Goal: Task Accomplishment & Management: Complete application form

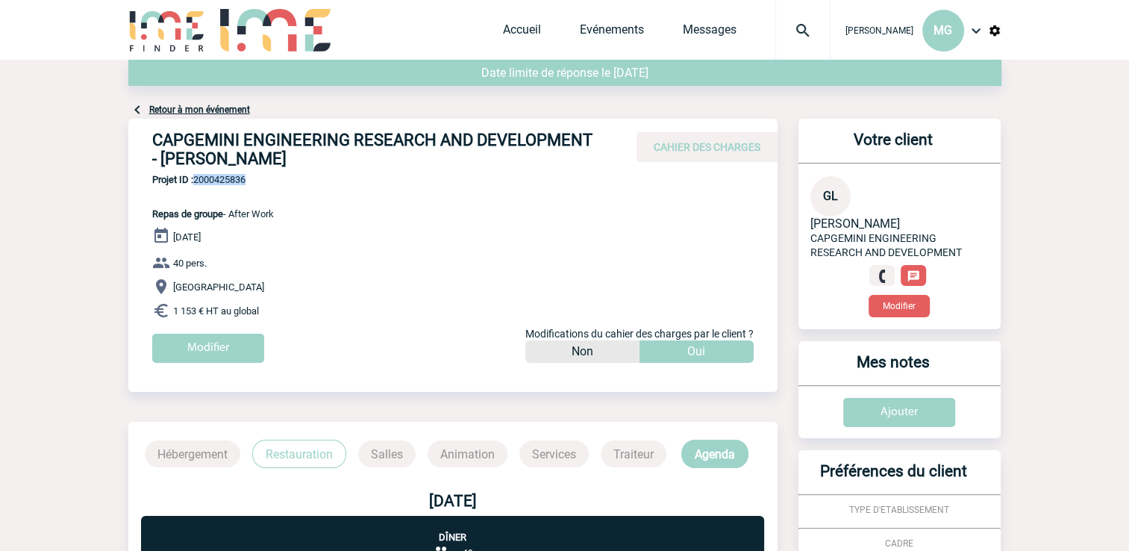
drag, startPoint x: 149, startPoint y: 160, endPoint x: 305, endPoint y: 164, distance: 156.1
click at [305, 164] on div "CAPGEMINI ENGINEERING RESEARCH AND DEVELOPMENT - [PERSON_NAME] CAHIER DES CHARG…" at bounding box center [452, 146] width 649 height 55
copy h4 "[PERSON_NAME]"
click at [511, 26] on link "Accueil" at bounding box center [522, 32] width 38 height 21
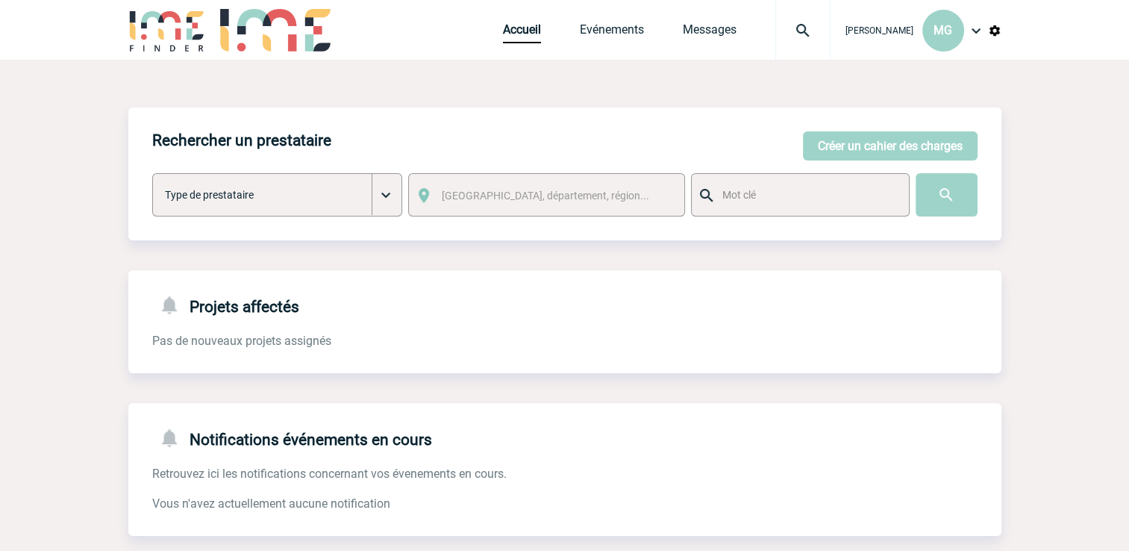
click at [947, 163] on div "Rechercher un prestataire [PERSON_NAME] un cahier des charges [PERSON_NAME] un …" at bounding box center [564, 173] width 873 height 133
click at [929, 139] on button "Créer un cahier des charges" at bounding box center [890, 145] width 175 height 29
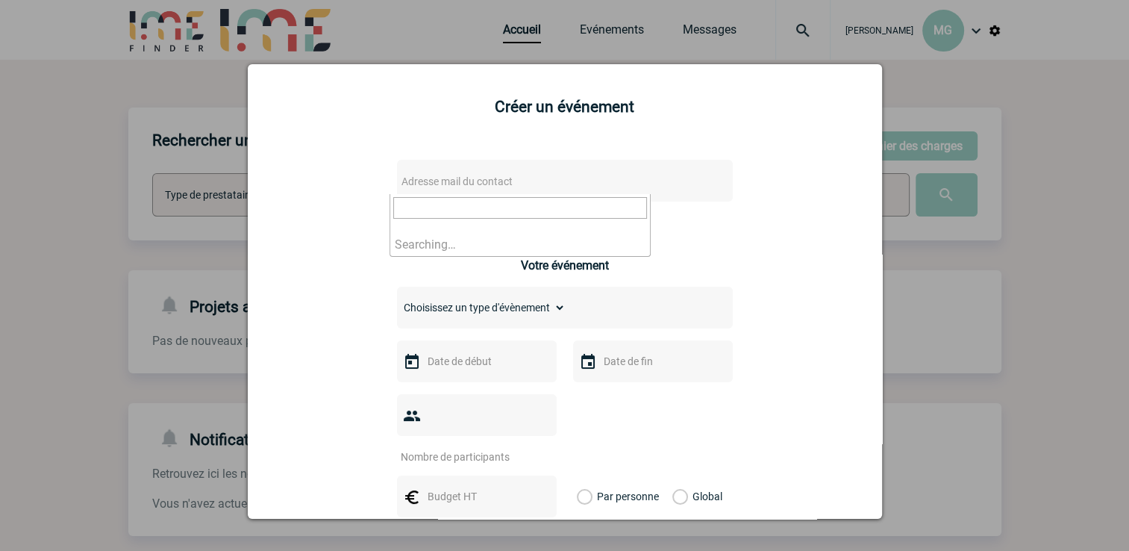
click at [465, 173] on span "Adresse mail du contact" at bounding box center [526, 181] width 261 height 21
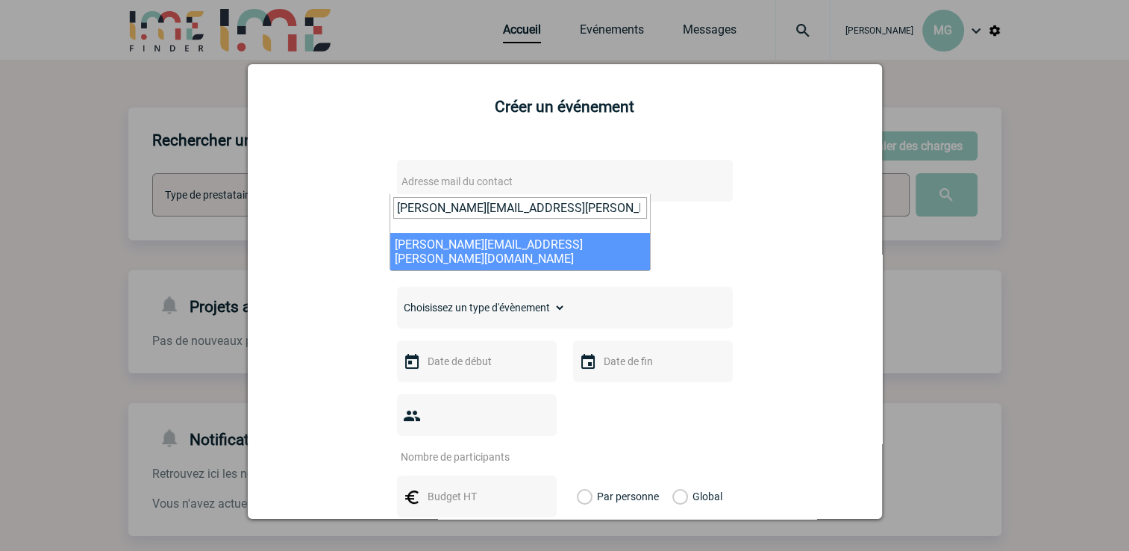
type input "[PERSON_NAME][EMAIL_ADDRESS][PERSON_NAME][DOMAIN_NAME]"
select select "132948"
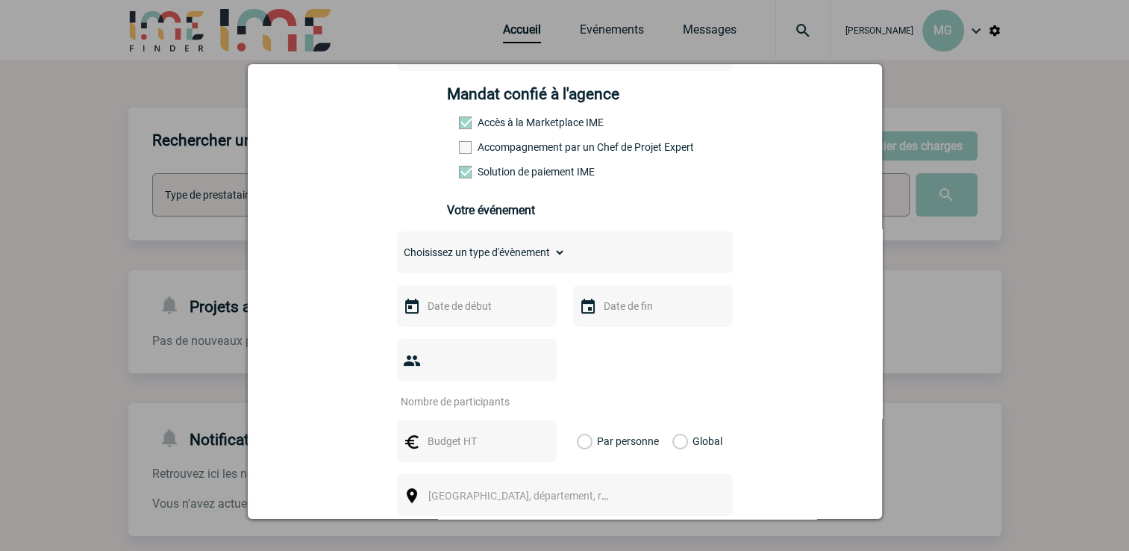
scroll to position [224, 0]
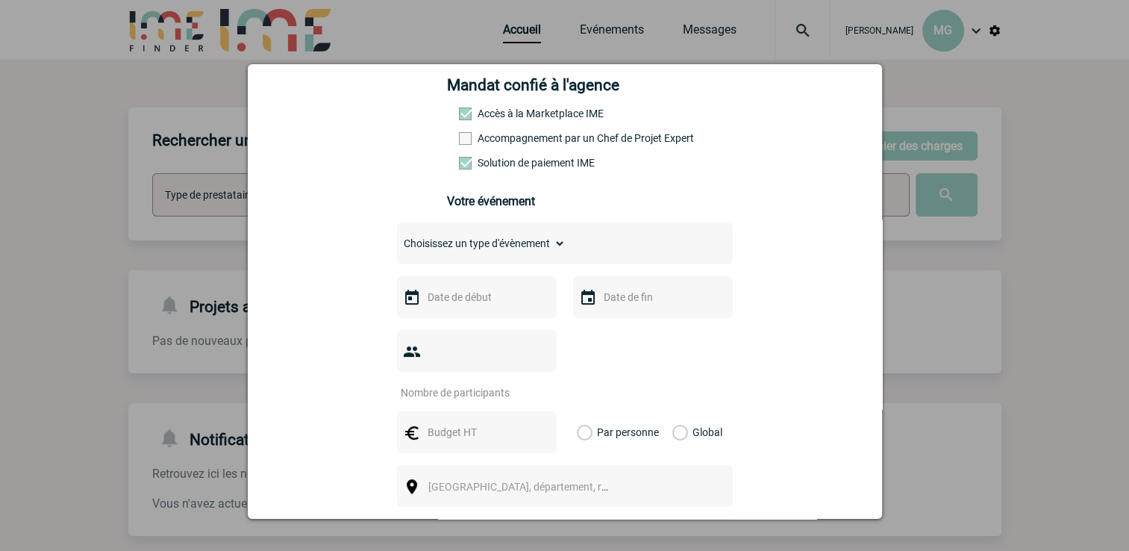
click at [460, 140] on span at bounding box center [465, 138] width 13 height 13
click at [0, 0] on input "Accompagnement par un Chef de Projet Expert" at bounding box center [0, 0] width 0 height 0
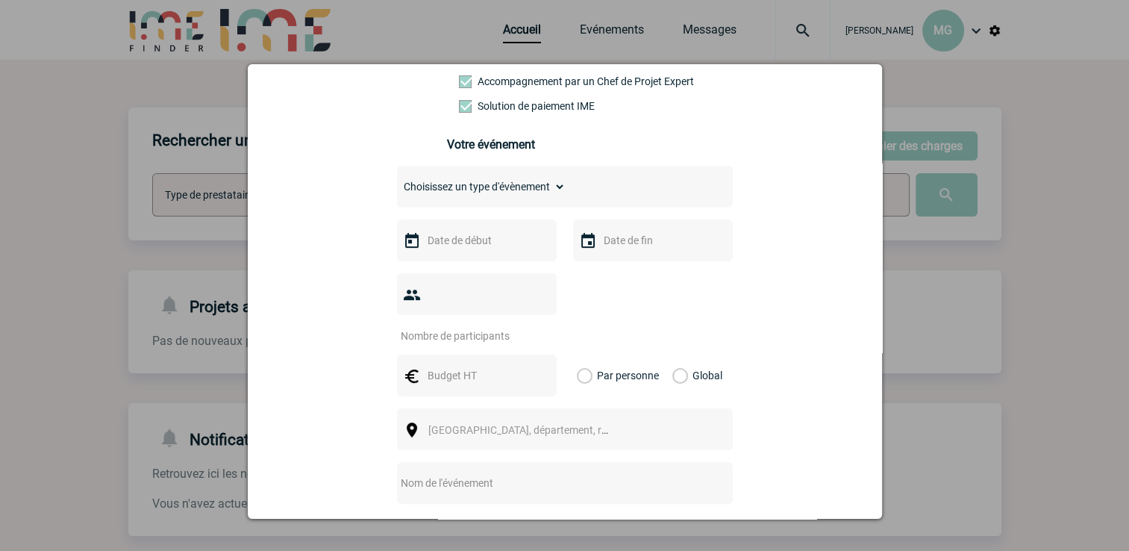
scroll to position [373, 0]
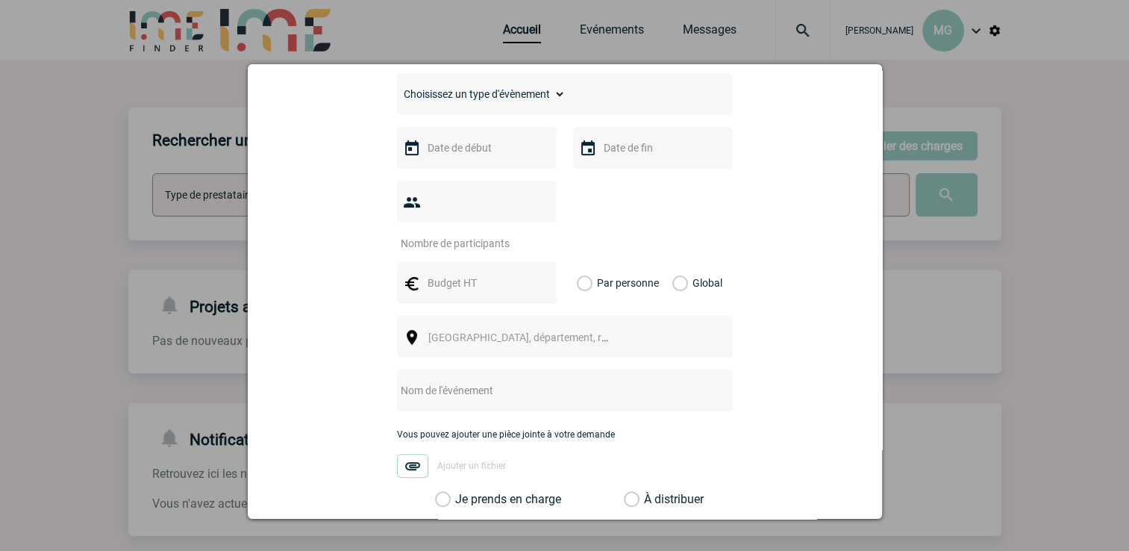
click at [481, 154] on input "text" at bounding box center [475, 147] width 103 height 19
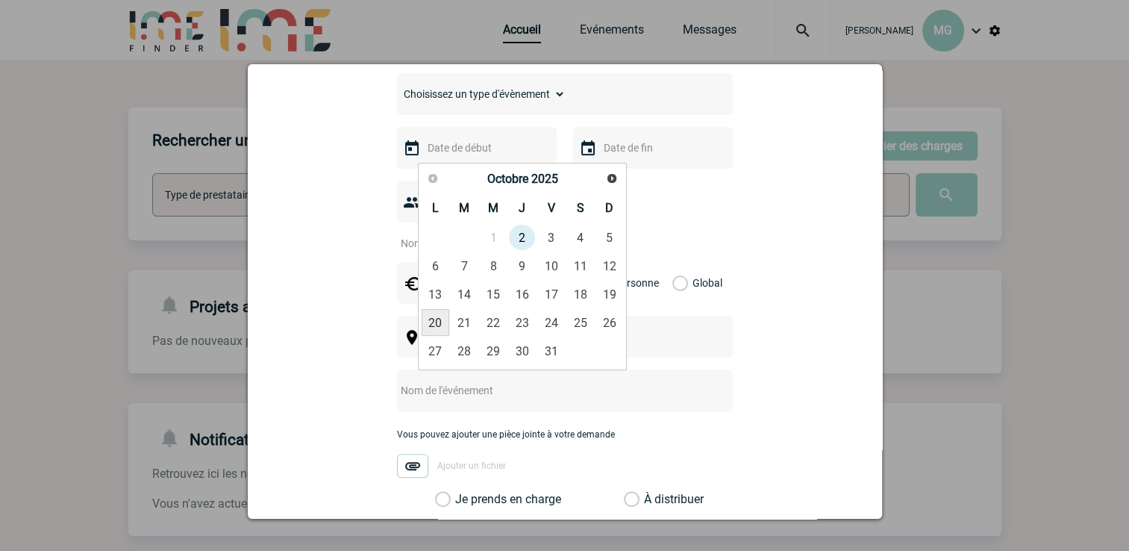
click at [434, 323] on link "20" at bounding box center [436, 322] width 28 height 27
type input "[DATE]"
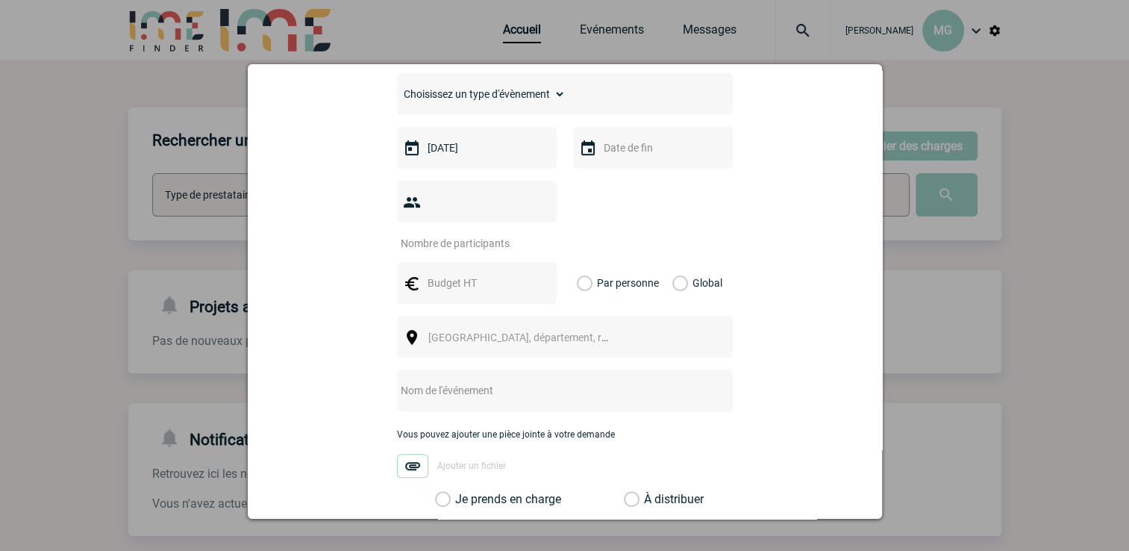
click at [621, 158] on input "text" at bounding box center [651, 147] width 103 height 19
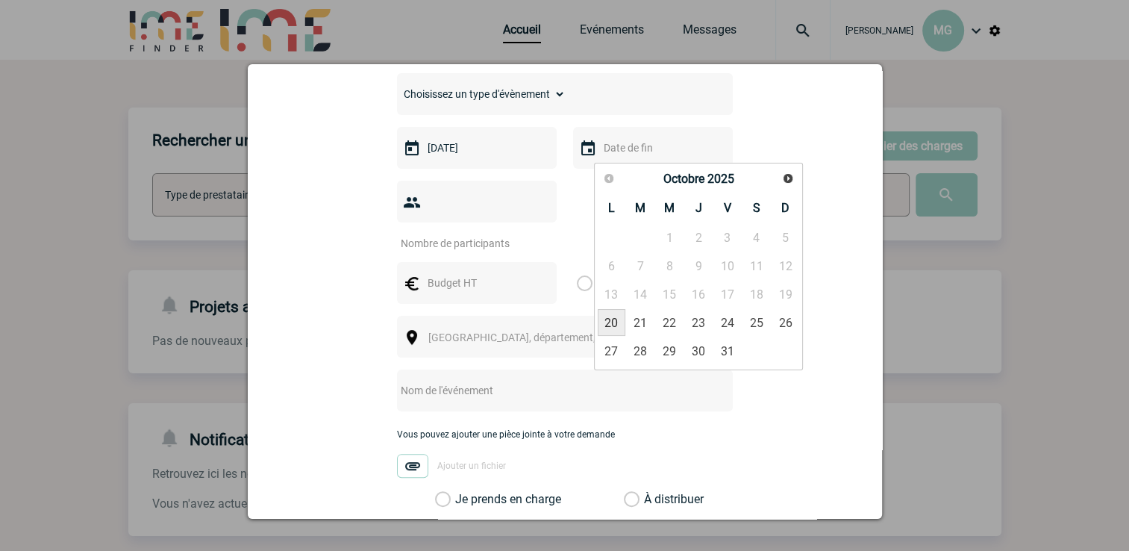
click at [609, 319] on link "20" at bounding box center [612, 322] width 28 height 27
type input "[DATE]"
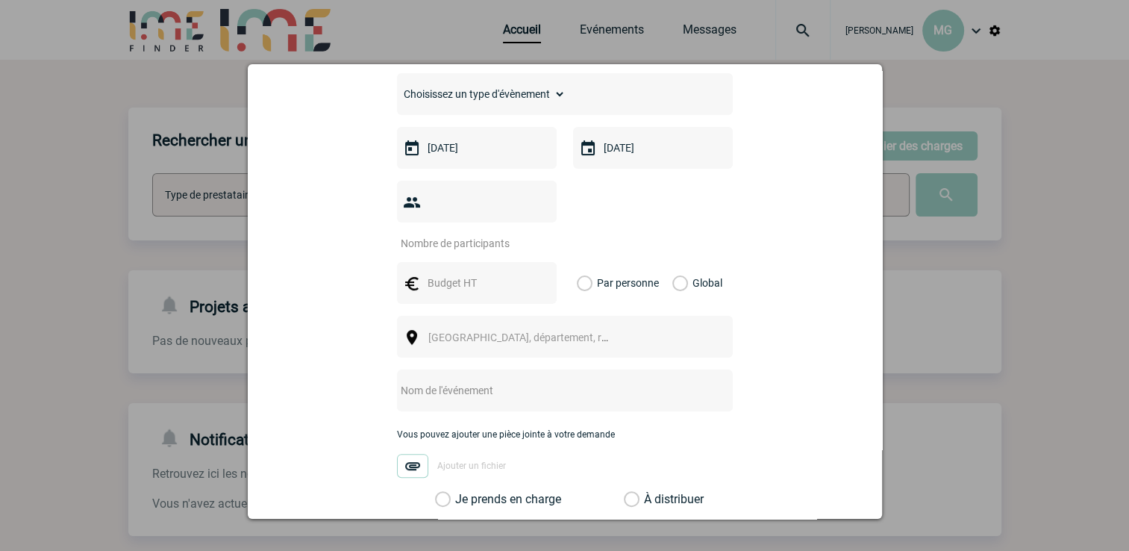
click at [459, 234] on input "number" at bounding box center [467, 243] width 140 height 19
type input "25"
click at [470, 273] on input "text" at bounding box center [475, 282] width 103 height 19
click at [474, 273] on input "text" at bounding box center [475, 282] width 103 height 19
type input "5"
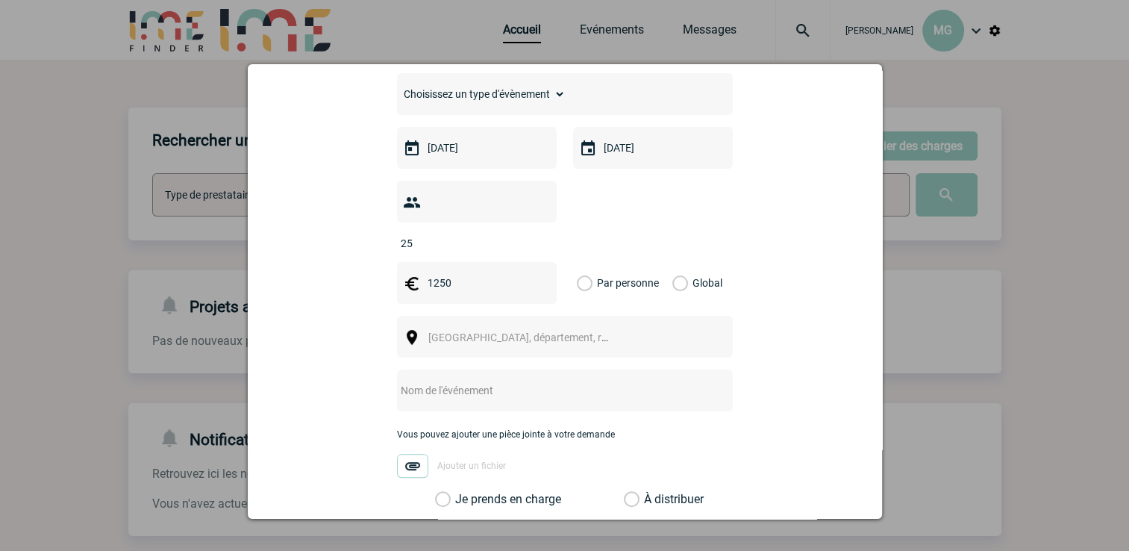
type input "1250"
click at [675, 262] on label "Global" at bounding box center [678, 283] width 10 height 42
click at [0, 0] on input "Global" at bounding box center [0, 0] width 0 height 0
drag, startPoint x: 473, startPoint y: 338, endPoint x: 477, endPoint y: 325, distance: 13.9
click at [476, 331] on div "Choisissez un type d'évènement Séminaire avec nuitée Séminaire sans nuitée Repa…" at bounding box center [565, 290] width 336 height 434
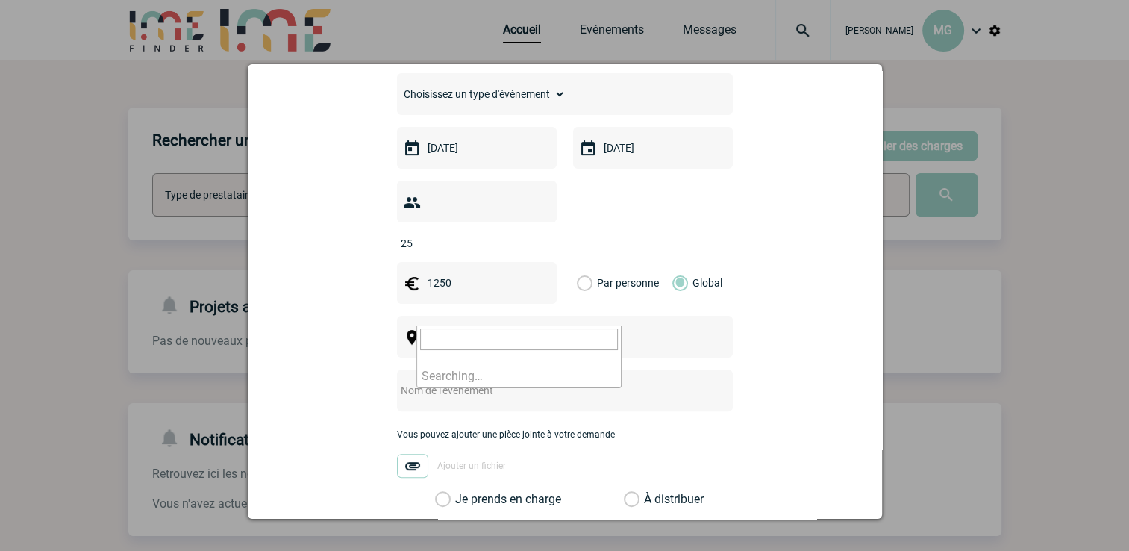
click at [477, 325] on body "[PERSON_NAME] MG Accueil Evénements" at bounding box center [564, 379] width 1129 height 758
select select "3"
click at [466, 381] on input "text" at bounding box center [545, 390] width 296 height 19
click at [460, 381] on input "text" at bounding box center [545, 390] width 296 height 19
type input "D"
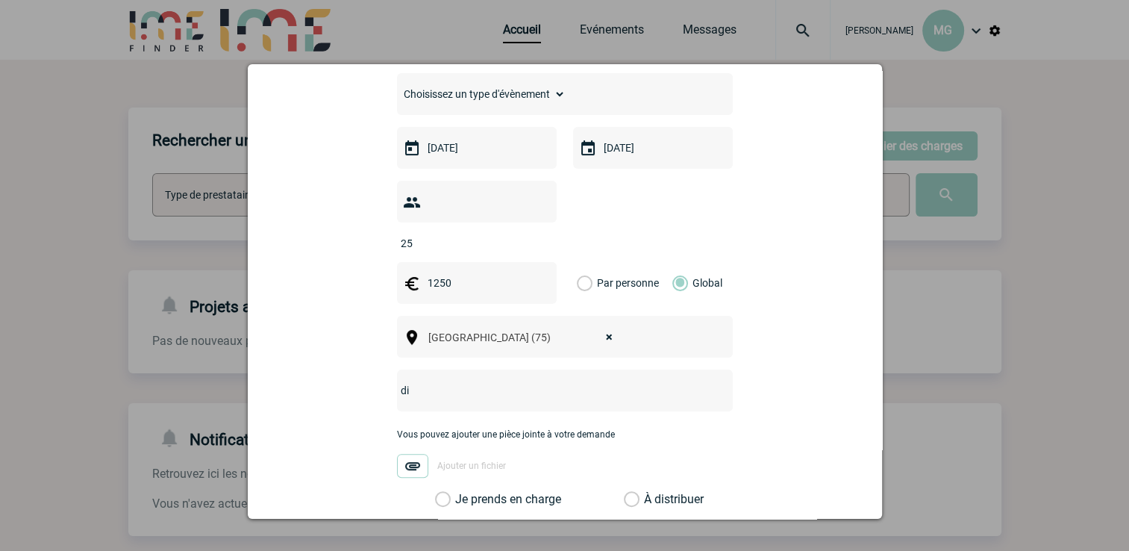
type input "d"
type input "Diner"
click at [785, 366] on div "[PERSON_NAME][EMAIL_ADDRESS][PERSON_NAME][DOMAIN_NAME] [PERSON_NAME][DOMAIN_NAM…" at bounding box center [565, 237] width 597 height 930
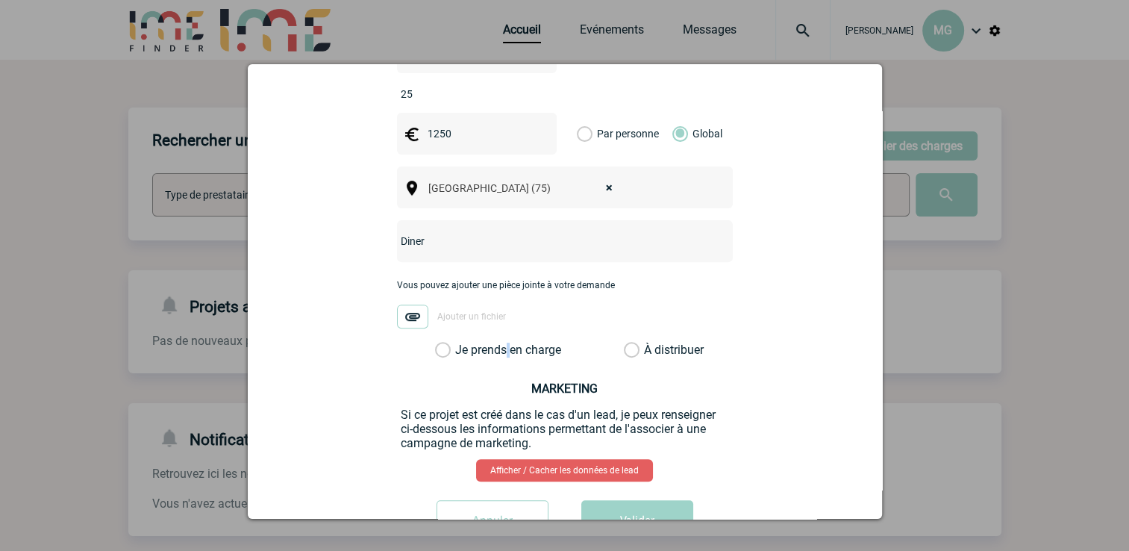
click at [461, 343] on label "Je prends en charge" at bounding box center [447, 350] width 25 height 15
click at [435, 343] on label "Je prends en charge" at bounding box center [447, 350] width 25 height 15
click at [0, 0] on input "Je prends en charge" at bounding box center [0, 0] width 0 height 0
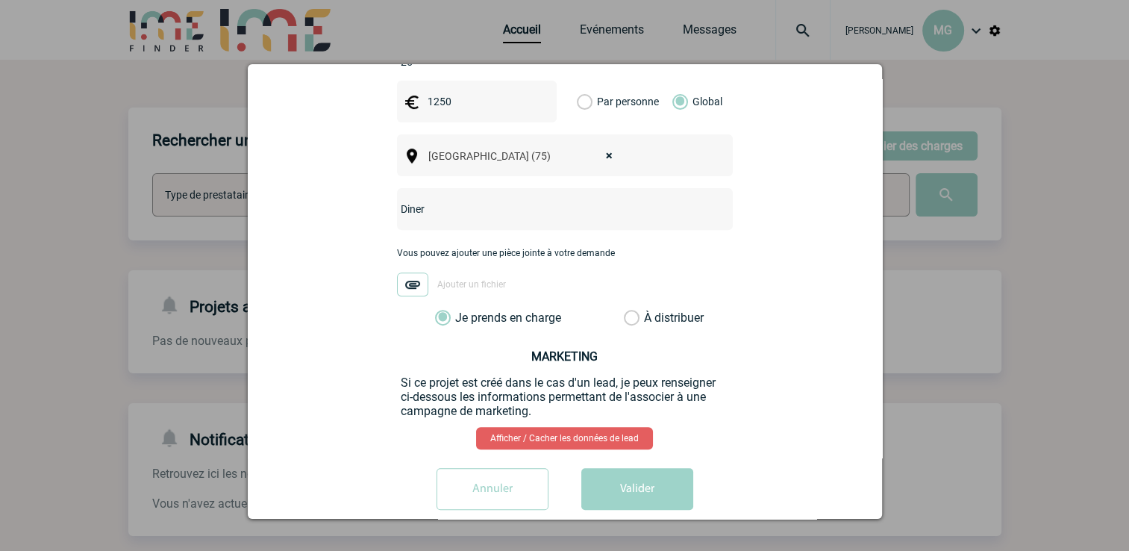
scroll to position [557, 0]
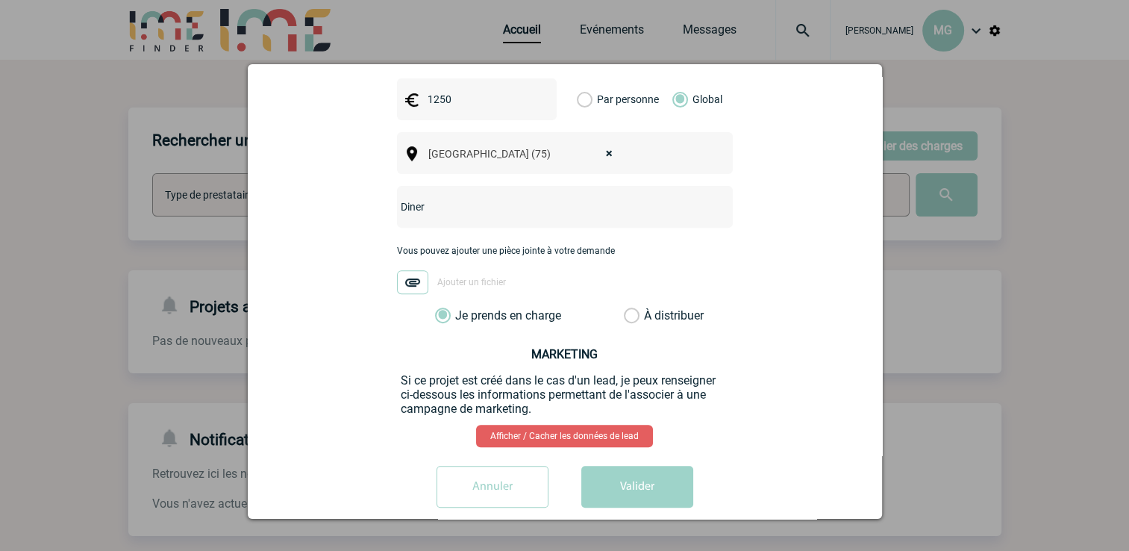
click at [652, 466] on button "Valider" at bounding box center [638, 487] width 112 height 42
click at [649, 466] on button "Valider" at bounding box center [638, 487] width 112 height 42
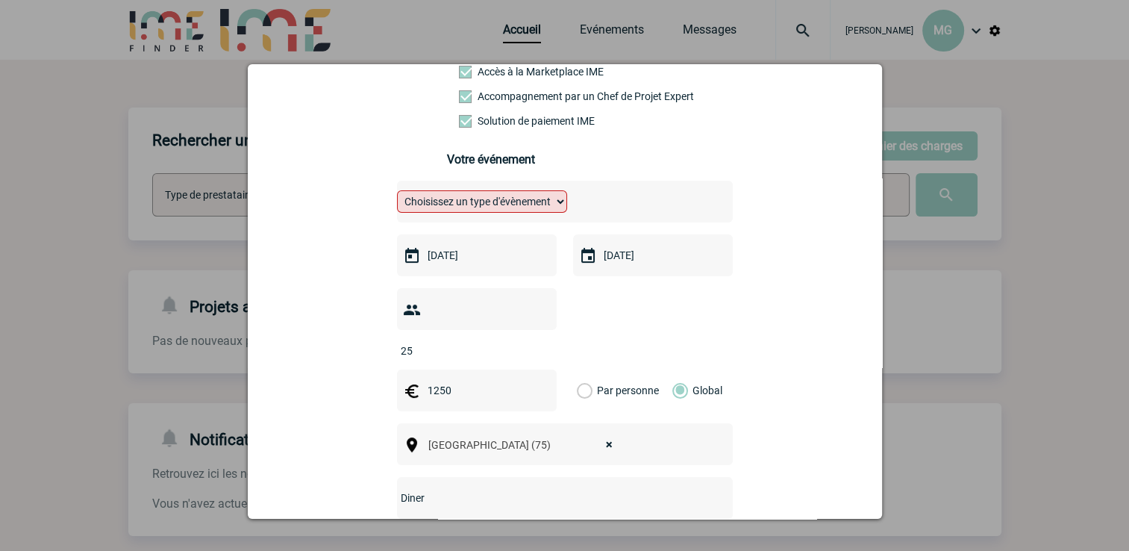
scroll to position [258, 0]
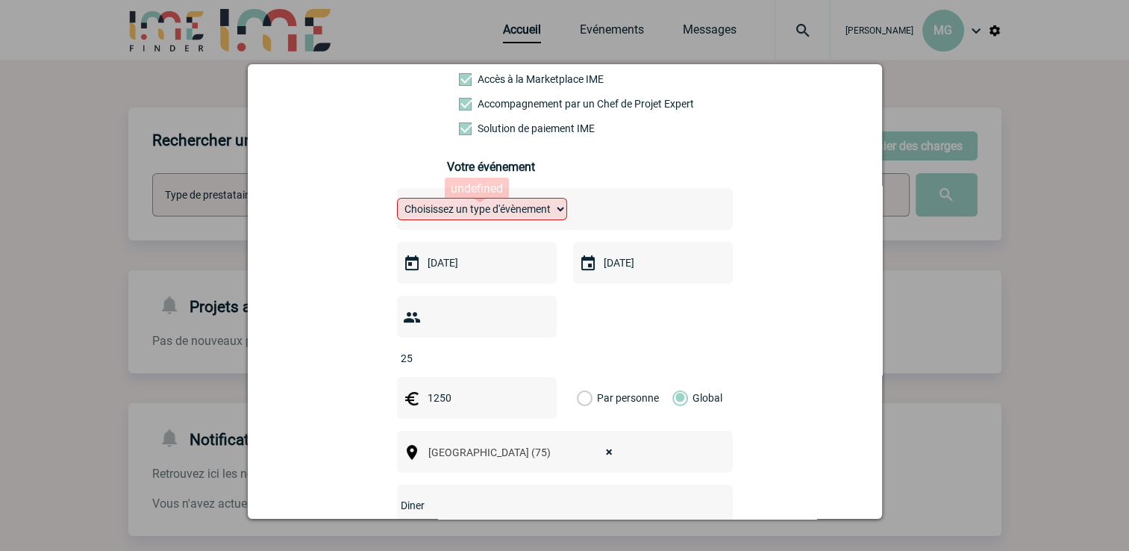
click at [549, 216] on select "Choisissez un type d'évènement Séminaire avec nuitée Séminaire sans nuitée Repa…" at bounding box center [482, 209] width 170 height 22
select select "3"
click at [397, 202] on select "Choisissez un type d'évènement Séminaire avec nuitée Séminaire sans nuitée Repa…" at bounding box center [482, 209] width 170 height 22
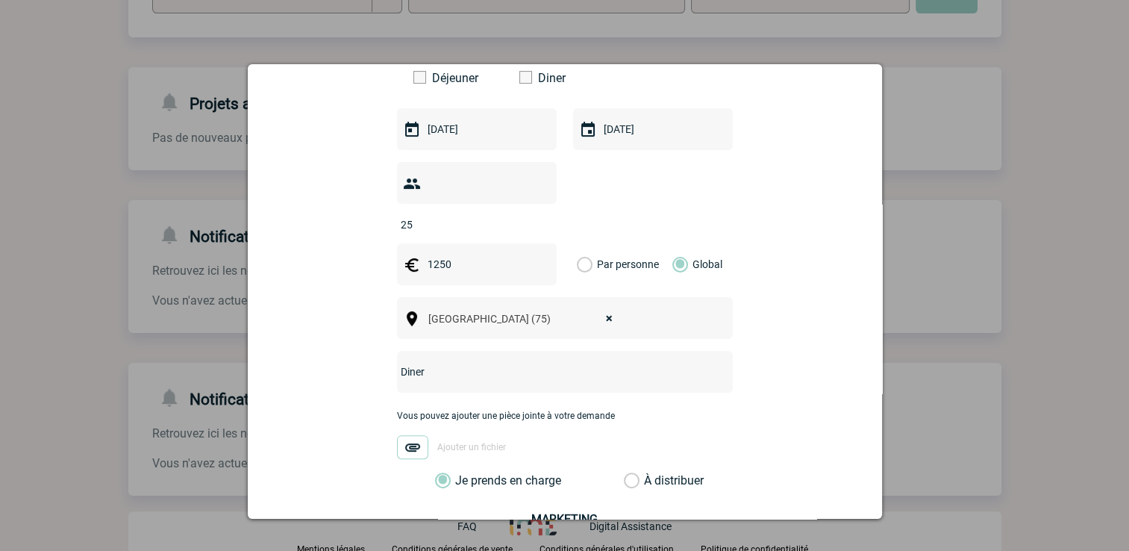
scroll to position [594, 0]
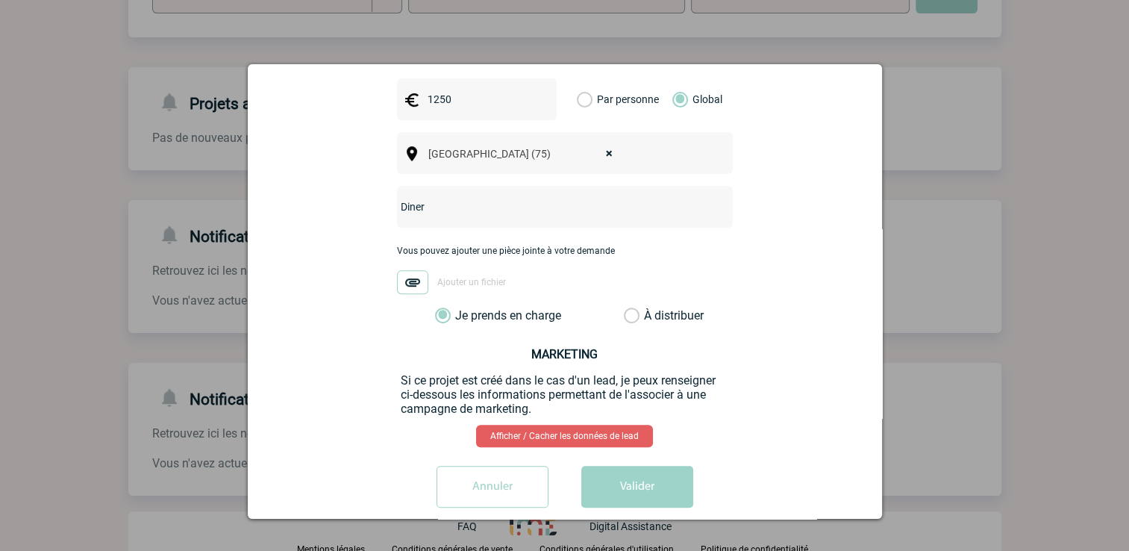
drag, startPoint x: 645, startPoint y: 460, endPoint x: 631, endPoint y: 450, distance: 17.2
click at [633, 466] on button "Valider" at bounding box center [638, 487] width 112 height 42
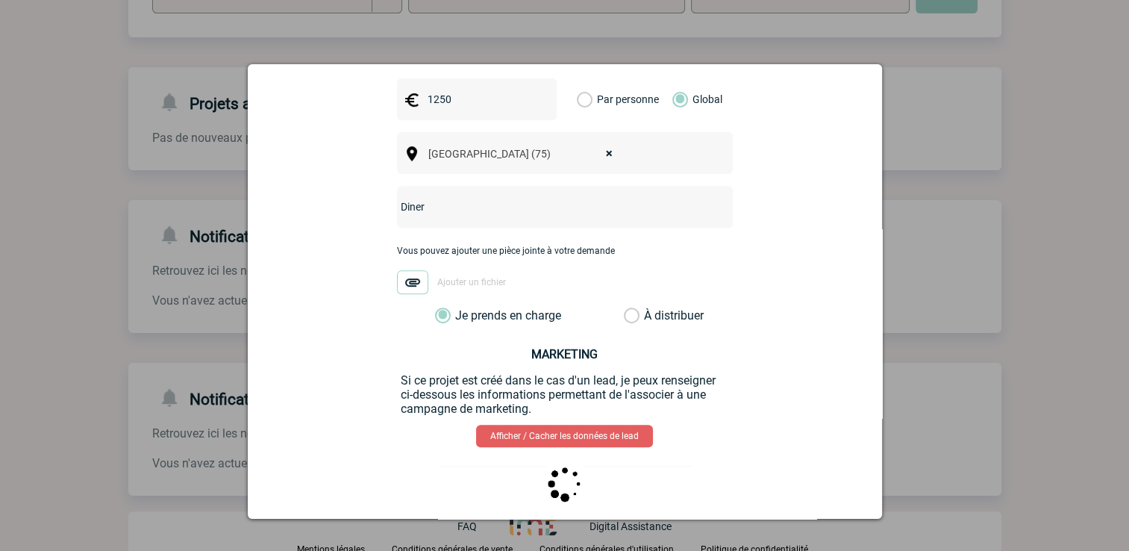
scroll to position [0, 0]
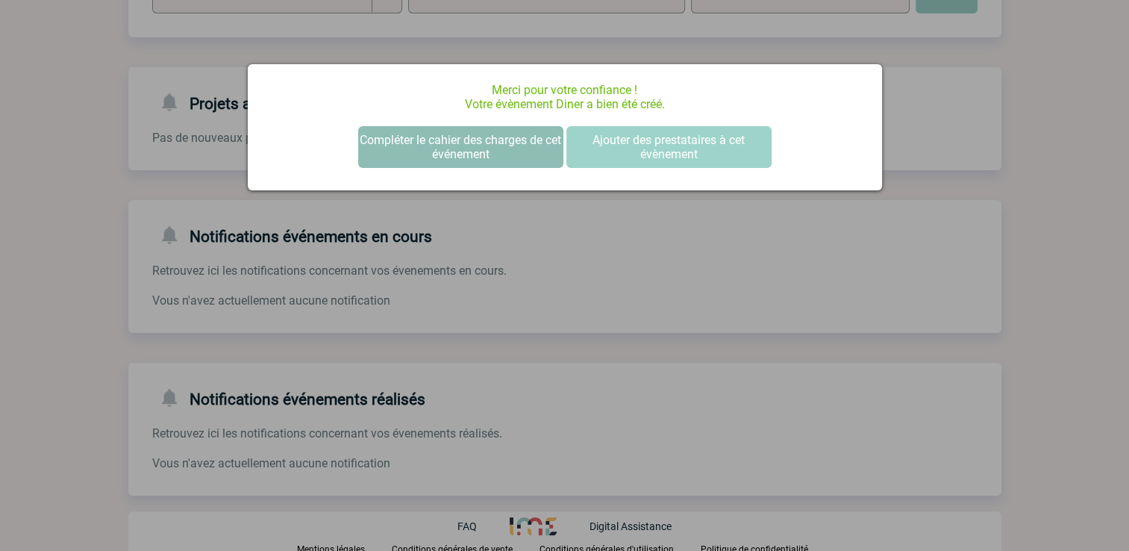
click at [433, 146] on button "Compléter le cahier des charges de cet événement" at bounding box center [460, 147] width 205 height 42
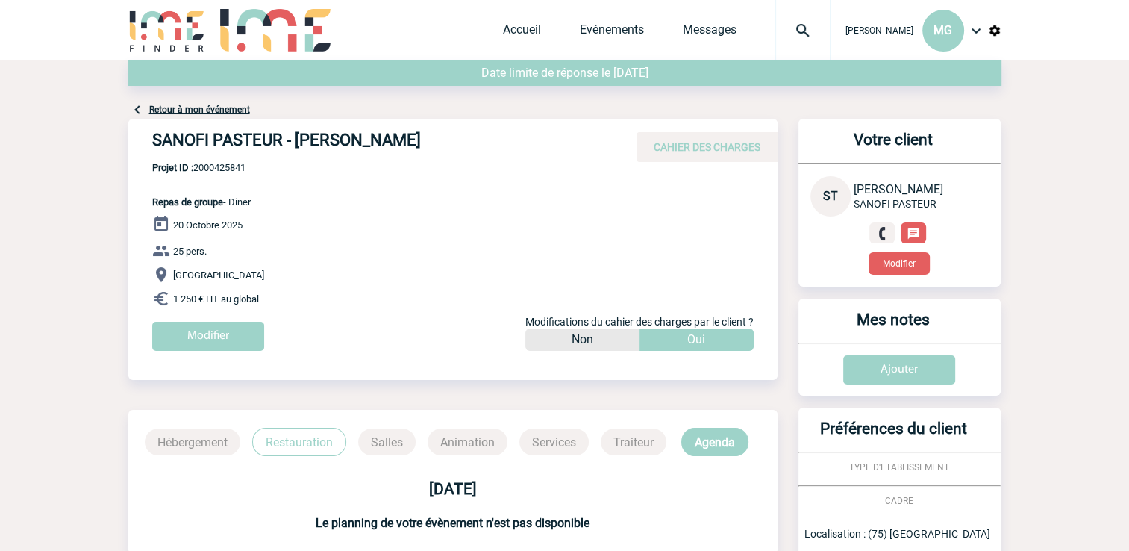
drag, startPoint x: 461, startPoint y: 140, endPoint x: 146, endPoint y: 140, distance: 314.3
click at [146, 140] on div "SANOFI PASTEUR - Silvana TAGLIAFERRI CAHIER DES CHARGES" at bounding box center [452, 140] width 649 height 43
drag, startPoint x: 146, startPoint y: 140, endPoint x: 158, endPoint y: 139, distance: 12.0
copy h4 "SANOFI PASTEUR - Silvana TAGLIAFERRI"
click at [222, 172] on span "Projet ID : 2000425841" at bounding box center [201, 167] width 99 height 11
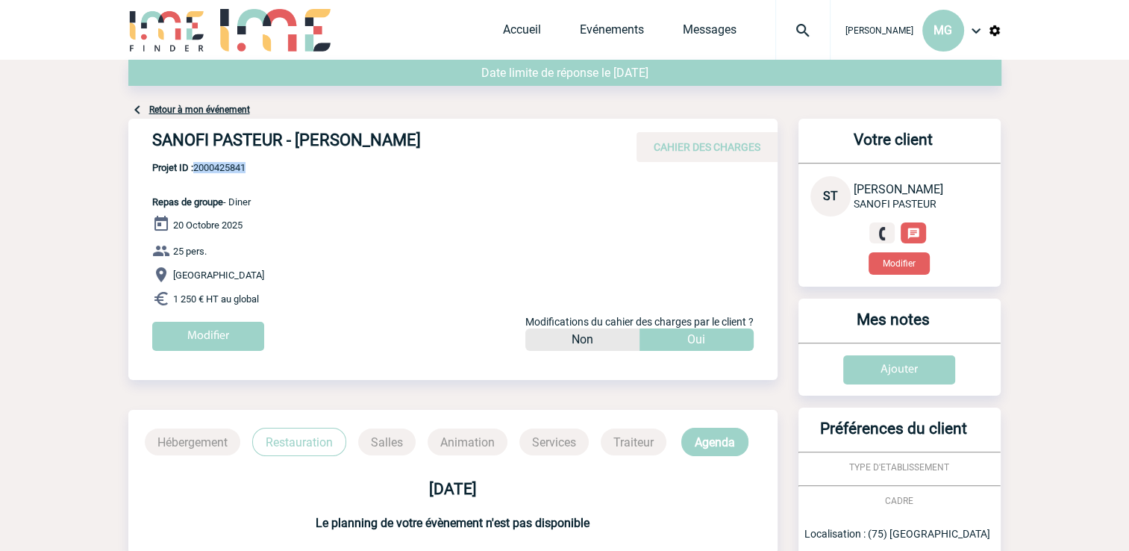
click at [222, 172] on span "Projet ID : 2000425841" at bounding box center [201, 167] width 99 height 11
copy span "2000425841"
